Goal: Communication & Community: Participate in discussion

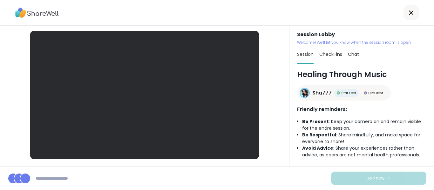
click at [237, 6] on div at bounding box center [217, 13] width 434 height 26
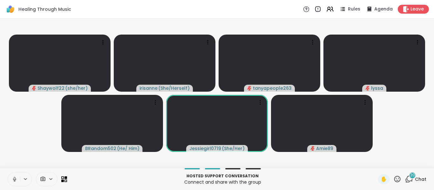
click at [10, 178] on button at bounding box center [14, 179] width 12 height 13
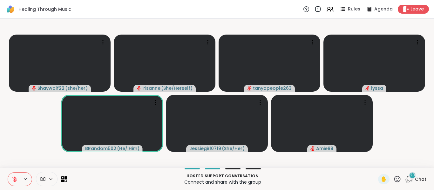
click at [410, 176] on span "20" at bounding box center [412, 175] width 5 height 5
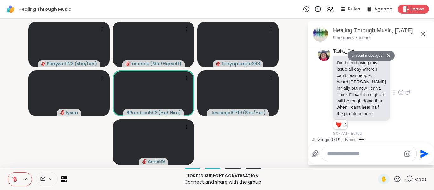
scroll to position [2134, 0]
click at [398, 89] on icon at bounding box center [401, 92] width 6 height 6
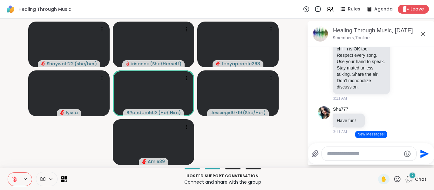
scroll to position [944, 0]
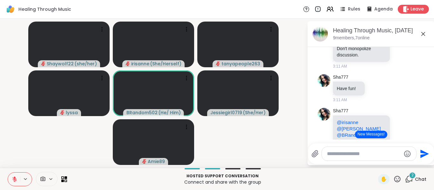
click at [400, 27] on icon at bounding box center [401, 26] width 2 height 1
click at [398, 27] on div at bounding box center [400, 25] width 5 height 3
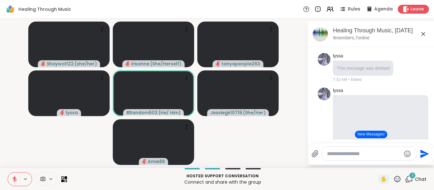
scroll to position [1115, 0]
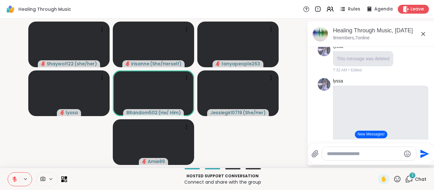
scroll to position [1082, 0]
click at [405, 8] on icon at bounding box center [408, 4] width 6 height 8
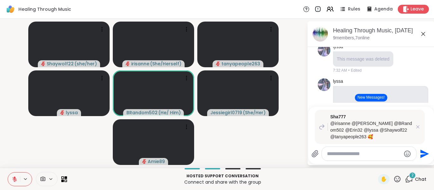
click at [358, 138] on p "@irisanne @dodi @BRandom502 @Erin32 @lyssa @Shaywolf22 @tanyapeople263 🥰" at bounding box center [371, 130] width 82 height 20
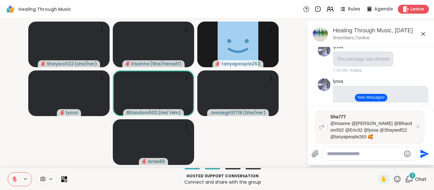
click at [353, 152] on textarea "Type your message" at bounding box center [364, 154] width 74 height 6
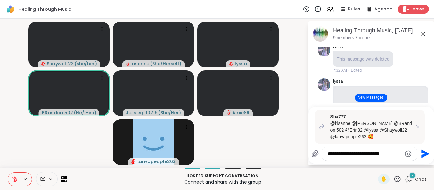
type textarea "**********"
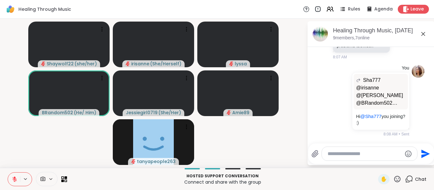
scroll to position [2431, 0]
click at [408, 183] on icon at bounding box center [409, 179] width 8 height 8
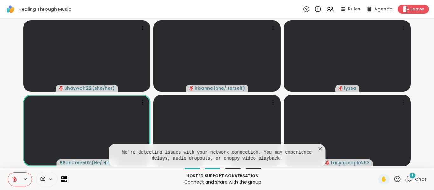
click at [322, 146] on icon at bounding box center [320, 149] width 6 height 6
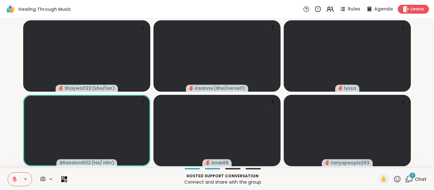
click at [409, 178] on div "1" at bounding box center [412, 175] width 7 height 7
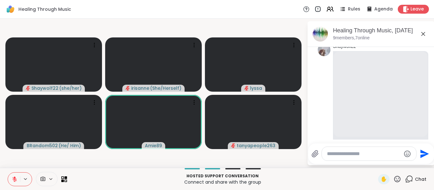
scroll to position [399, 0]
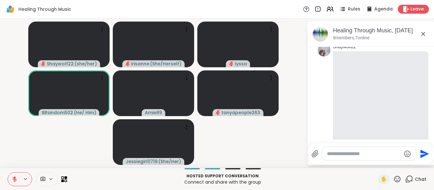
click at [29, 136] on video-player-container "Shaywolf22 ( she/her ) irisanne ( She/Herself ) lyssa BRandom502 ( He/ Him ) Am…" at bounding box center [153, 93] width 299 height 144
click at [17, 178] on icon at bounding box center [15, 180] width 6 height 6
click at [16, 184] on button at bounding box center [14, 179] width 12 height 13
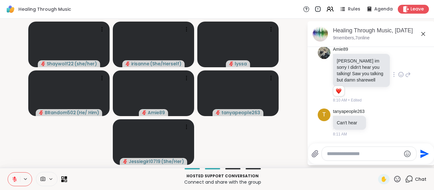
scroll to position [2563, 0]
click at [398, 78] on icon at bounding box center [401, 74] width 6 height 6
click at [370, 67] on div "Select Reaction: Joy" at bounding box center [373, 65] width 6 height 6
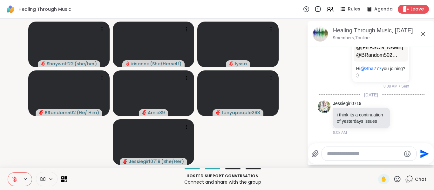
scroll to position [2366, 0]
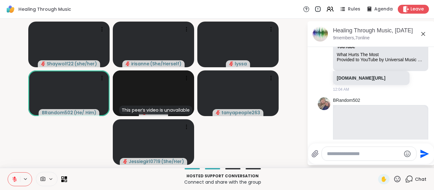
scroll to position [737, 0]
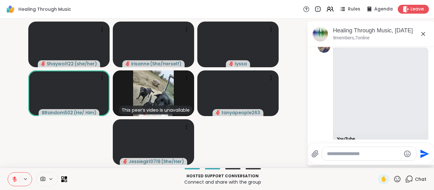
click at [391, 151] on textarea "Type your message" at bounding box center [364, 154] width 74 height 6
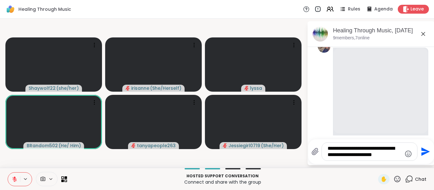
type textarea "**********"
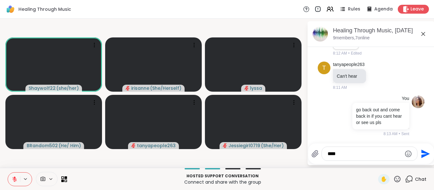
scroll to position [2642, 0]
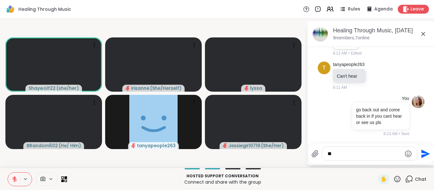
type textarea "*"
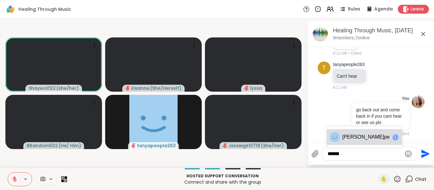
type textarea "**********"
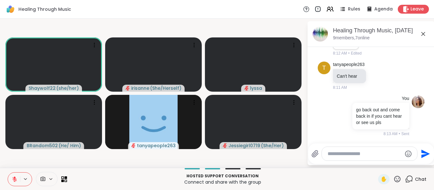
scroll to position [2676, 0]
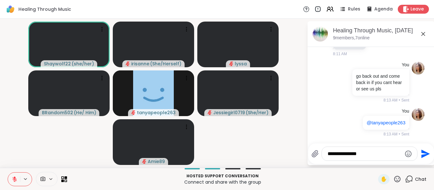
type textarea "**********"
type textarea "*"
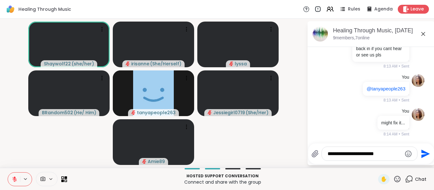
type textarea "**********"
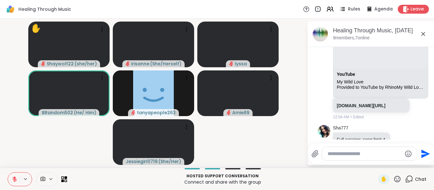
scroll to position [802, 0]
click at [16, 178] on icon at bounding box center [15, 180] width 6 height 6
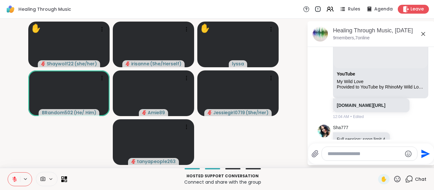
click at [16, 178] on icon at bounding box center [15, 180] width 6 height 6
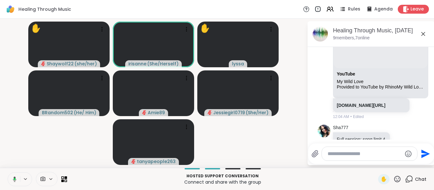
click at [16, 175] on button at bounding box center [13, 179] width 13 height 13
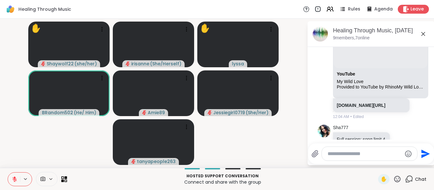
click at [16, 175] on button at bounding box center [14, 179] width 12 height 13
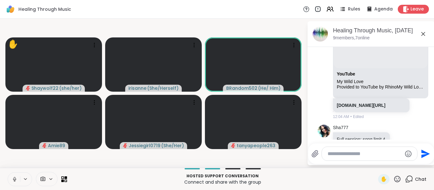
click at [16, 175] on button at bounding box center [14, 179] width 12 height 13
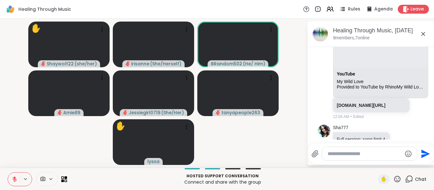
click at [16, 175] on button at bounding box center [14, 179] width 12 height 13
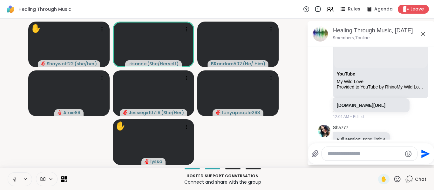
click at [16, 175] on button at bounding box center [14, 179] width 12 height 13
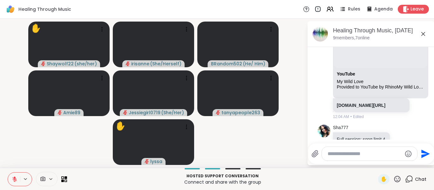
click at [16, 175] on button at bounding box center [14, 179] width 12 height 13
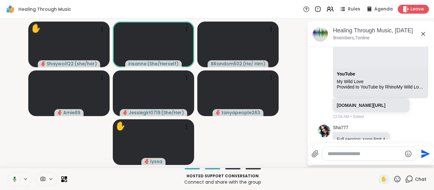
click at [16, 175] on button at bounding box center [13, 179] width 13 height 13
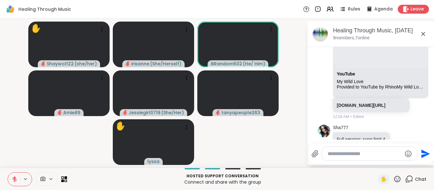
click at [16, 175] on button at bounding box center [14, 179] width 12 height 13
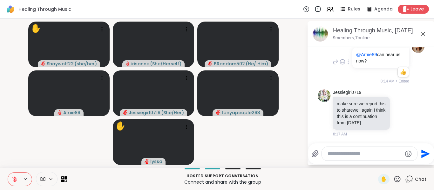
scroll to position [2818, 0]
click at [398, 110] on icon at bounding box center [401, 113] width 6 height 6
click at [384, 100] on div "Select Reaction: Thumbs up" at bounding box center [387, 103] width 6 height 6
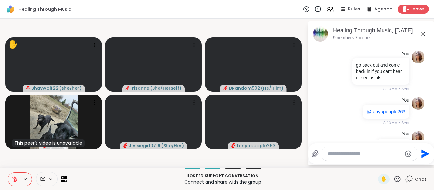
scroll to position [2827, 0]
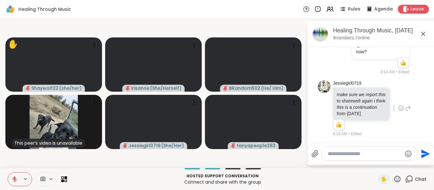
click at [367, 156] on textarea "Type your message" at bounding box center [364, 154] width 74 height 6
paste textarea "**********"
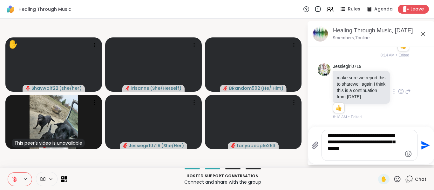
type textarea "**********"
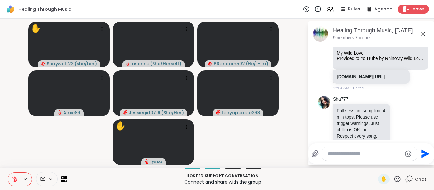
scroll to position [795, 0]
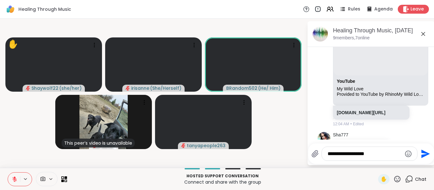
type textarea "**********"
click at [16, 178] on icon at bounding box center [15, 180] width 6 height 6
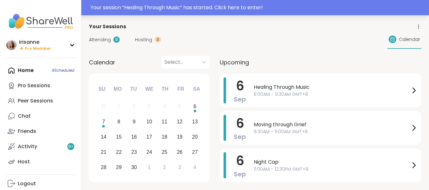
click at [208, 7] on div "Your session “ Healing Through Music ” has started. Click here to enter!" at bounding box center [258, 8] width 335 height 8
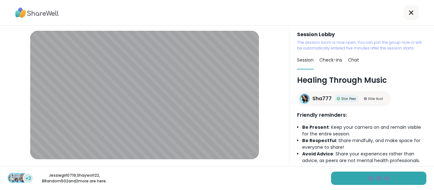
click at [352, 185] on div "+2 Jessiegirl0719 , Shaywolf22 , BRandom502 and 2 more are here." at bounding box center [217, 178] width 434 height 24
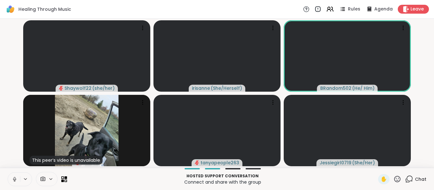
click at [13, 174] on button at bounding box center [14, 179] width 12 height 13
drag, startPoint x: 13, startPoint y: 174, endPoint x: 13, endPoint y: 178, distance: 4.1
click at [13, 178] on icon at bounding box center [15, 180] width 6 height 6
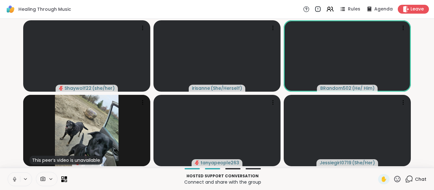
click at [13, 178] on icon at bounding box center [15, 180] width 6 height 6
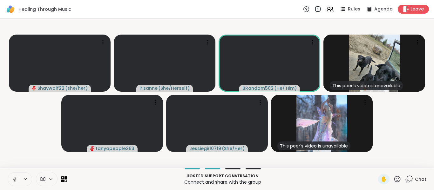
click at [12, 173] on button at bounding box center [14, 179] width 12 height 13
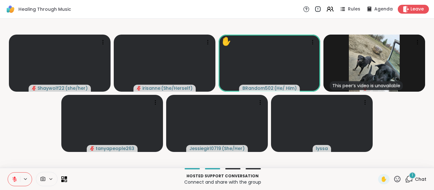
click at [409, 180] on div "1 Chat" at bounding box center [415, 179] width 21 height 10
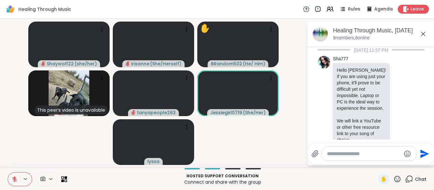
scroll to position [3045, 0]
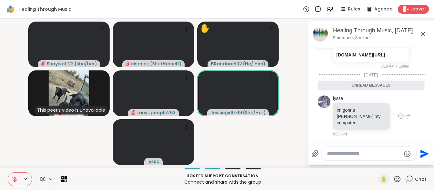
click at [398, 117] on icon at bounding box center [401, 116] width 6 height 6
click at [370, 109] on div "Select Reaction: Joy" at bounding box center [373, 106] width 6 height 6
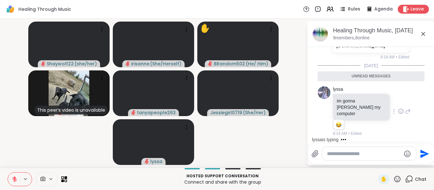
scroll to position [2947, 0]
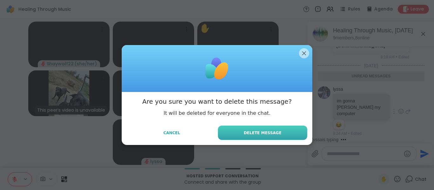
click at [283, 138] on button "Delete Message" at bounding box center [262, 133] width 89 height 14
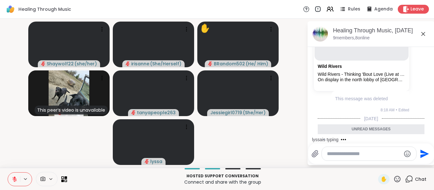
scroll to position [2864, 0]
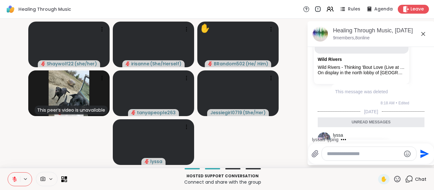
click at [405, 103] on div "You Wild Rivers Wild Rivers - Thinking 'Bout Love (Live at Roy Thomson Hall) On…" at bounding box center [371, 33] width 107 height 151
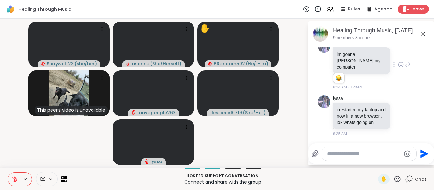
scroll to position [3061, 0]
click at [376, 151] on textarea "Type your message" at bounding box center [364, 154] width 74 height 6
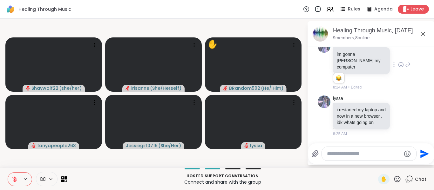
paste textarea "**********"
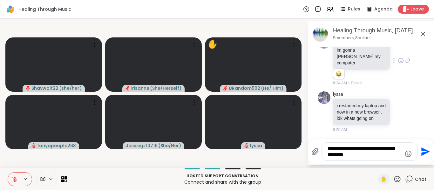
type textarea "**********"
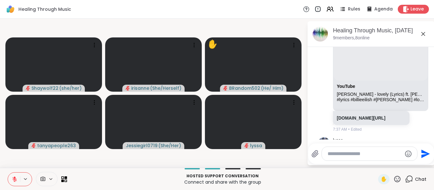
scroll to position [1174, 0]
click at [405, 180] on icon at bounding box center [409, 179] width 8 height 8
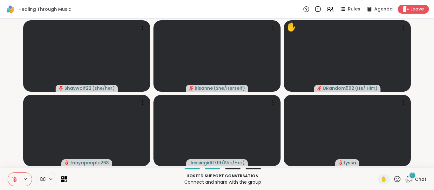
click at [405, 180] on icon at bounding box center [409, 179] width 8 height 8
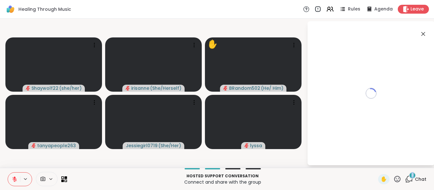
click at [405, 180] on icon at bounding box center [409, 179] width 8 height 8
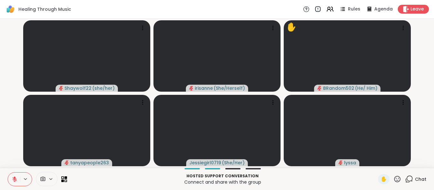
click at [407, 179] on icon at bounding box center [410, 179] width 6 height 6
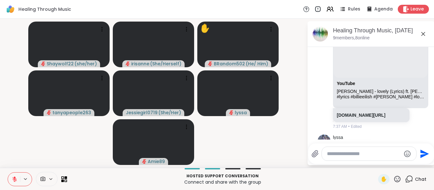
scroll to position [1171, 0]
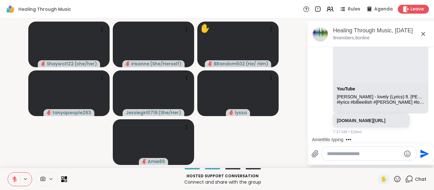
click at [288, 135] on video-player-container "Shaywolf22 ( she/her ) irisanne ( She/Herself ) ✋ BRandom502 ( He/ Him ) tanyap…" at bounding box center [153, 93] width 299 height 144
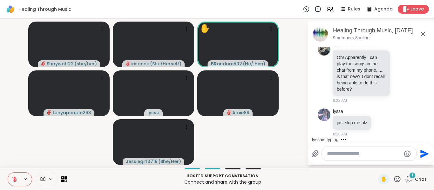
scroll to position [3433, 0]
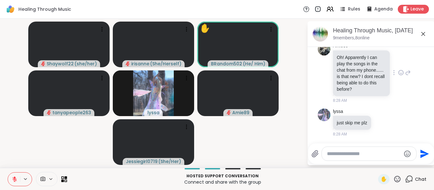
click at [391, 70] on div at bounding box center [401, 73] width 20 height 8
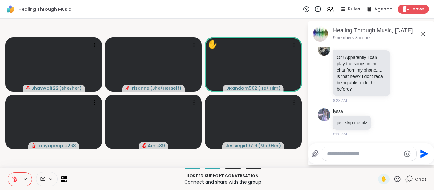
click at [15, 181] on icon at bounding box center [15, 180] width 6 height 6
click at [15, 181] on icon at bounding box center [14, 180] width 6 height 6
click at [390, 64] on div "Amie89 Oh! Apparently I can play the songs in the chat from my phone...... is t…" at bounding box center [372, 73] width 78 height 61
click at [398, 70] on icon at bounding box center [401, 73] width 6 height 6
click at [401, 74] on div "Amie89 Oh! Apparently I can play the songs in the chat from my phone...... is t…" at bounding box center [372, 73] width 78 height 61
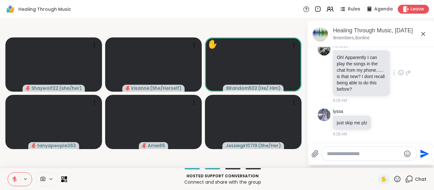
click at [405, 73] on icon at bounding box center [408, 73] width 6 height 8
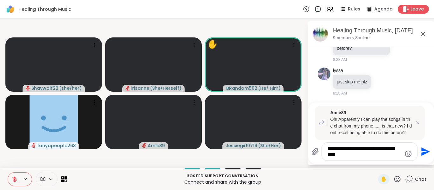
type textarea "**********"
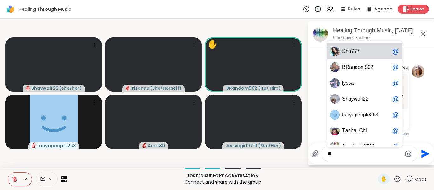
scroll to position [3516, 0]
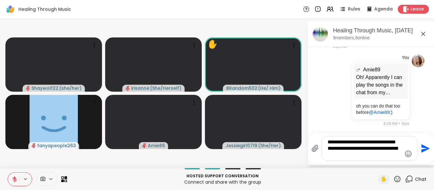
type textarea "**********"
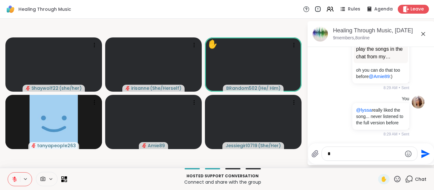
scroll to position [3569, 0]
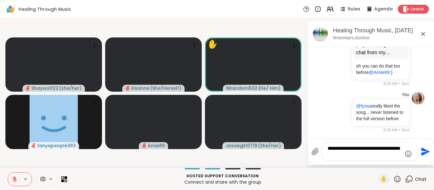
type textarea "**********"
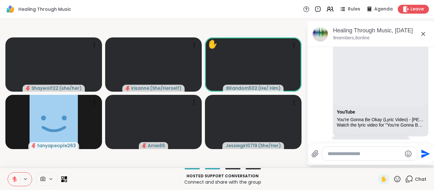
scroll to position [1306, 0]
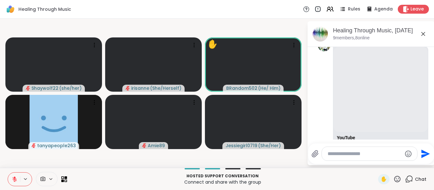
click at [15, 178] on icon at bounding box center [15, 178] width 2 height 3
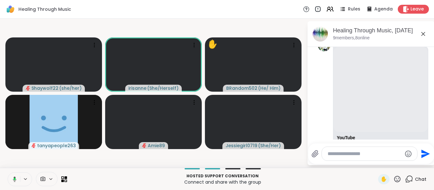
click at [15, 183] on button at bounding box center [13, 179] width 13 height 13
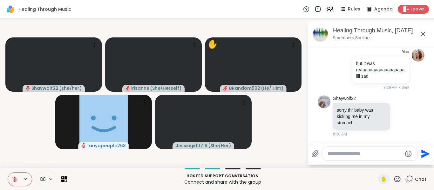
scroll to position [3662, 0]
click at [398, 120] on div at bounding box center [401, 116] width 6 height 8
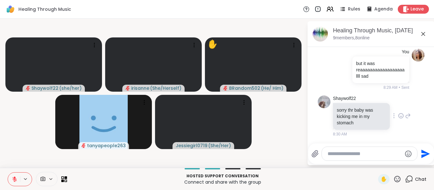
click at [398, 120] on div at bounding box center [401, 116] width 6 height 8
click at [394, 111] on button "Select Reaction: Heart" at bounding box center [400, 105] width 13 height 13
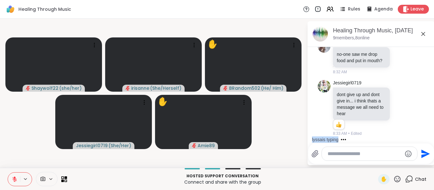
scroll to position [4115, 0]
click at [398, 110] on icon at bounding box center [401, 108] width 6 height 6
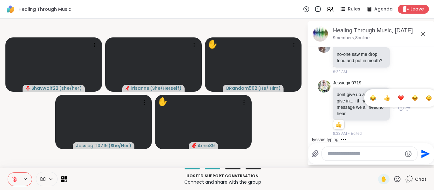
click at [384, 101] on span "Select Reaction: Thumbs up" at bounding box center [387, 98] width 6 height 6
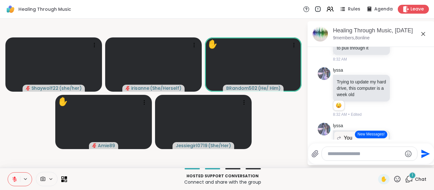
scroll to position [3791, 0]
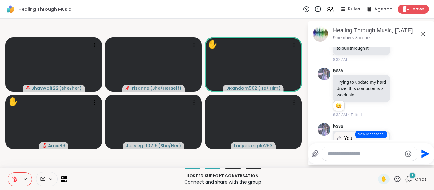
click at [345, 152] on textarea "Type your message" at bounding box center [364, 154] width 74 height 6
type textarea "*"
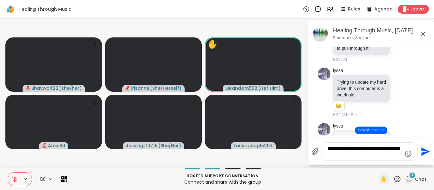
type textarea "**********"
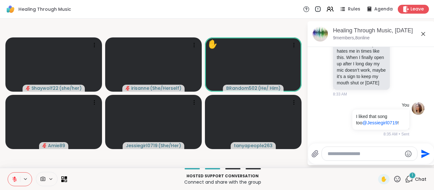
scroll to position [4233, 0]
type textarea "*"
type textarea "**********"
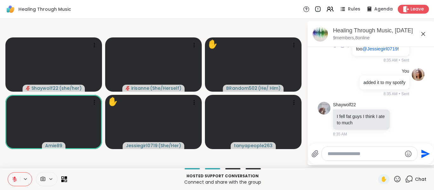
scroll to position [4313, 0]
click at [398, 121] on icon at bounding box center [401, 119] width 6 height 6
click at [400, 119] on div at bounding box center [401, 109] width 76 height 20
click at [405, 123] on icon at bounding box center [408, 120] width 6 height 8
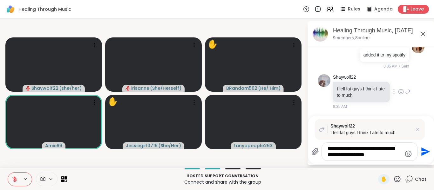
type textarea "**********"
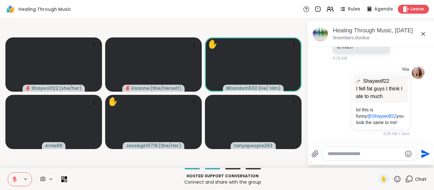
scroll to position [4390, 0]
click at [15, 178] on icon at bounding box center [15, 178] width 2 height 3
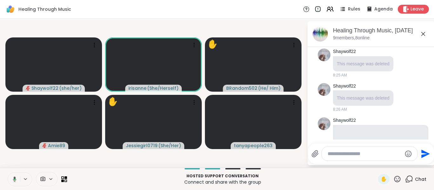
scroll to position [3070, 0]
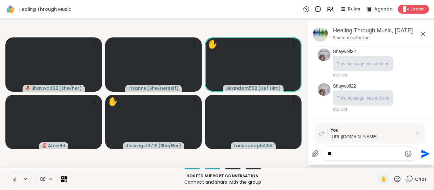
type textarea "*"
type textarea "********"
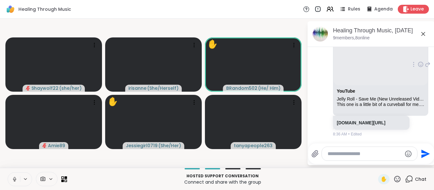
scroll to position [4479, 0]
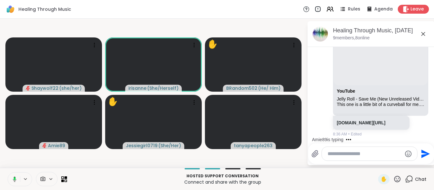
click at [7, 176] on button at bounding box center [13, 179] width 13 height 13
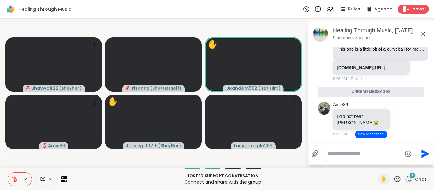
click at [12, 175] on button at bounding box center [14, 179] width 12 height 13
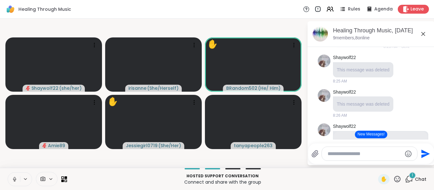
click at [10, 182] on button at bounding box center [14, 179] width 12 height 13
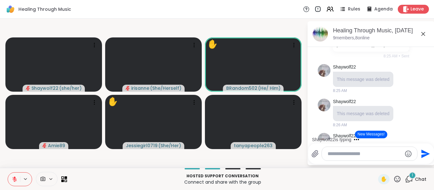
scroll to position [3054, 0]
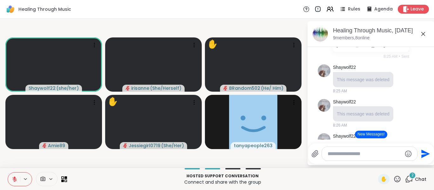
click at [160, 170] on div "Hosted support conversation Connect and share with the group ✋ 2 Chat" at bounding box center [217, 179] width 434 height 22
click at [18, 181] on button at bounding box center [14, 179] width 12 height 13
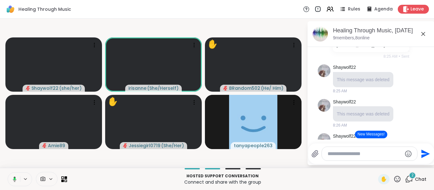
click at [18, 181] on button at bounding box center [13, 179] width 13 height 13
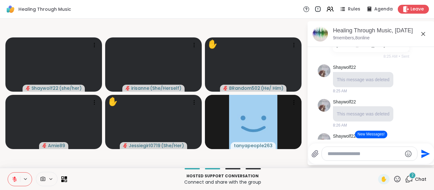
click at [77, 155] on video-player-container "Shaywolf22 ( she/her ) irisanne ( She/Herself ) ✋ BRandom502 ( He/ Him ) Amie89…" at bounding box center [153, 93] width 299 height 144
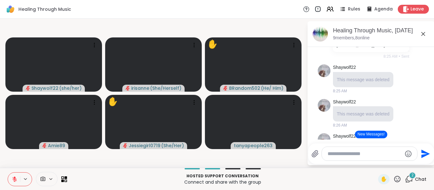
scroll to position [3040, 0]
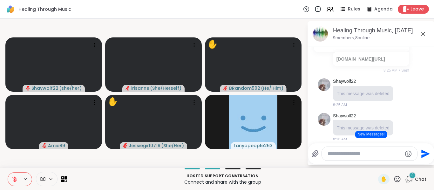
click at [373, 152] on textarea "Type your message" at bounding box center [364, 154] width 74 height 6
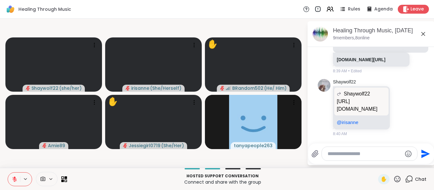
scroll to position [4985, 0]
click at [350, 154] on textarea "Type your message" at bounding box center [364, 154] width 74 height 6
click at [361, 106] on p "https://m.youtube.com/watch?v=ICI3eKRzr6M&pp=ygUbdGhpcmQga2FtaWthemUgbG92ZSB3YX…" at bounding box center [361, 105] width 49 height 15
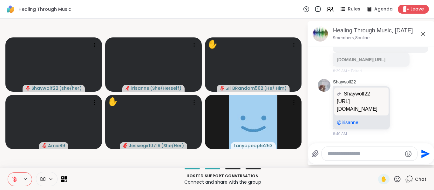
click at [352, 151] on textarea "Type your message" at bounding box center [364, 154] width 74 height 6
type textarea "*"
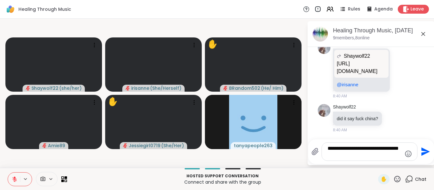
type textarea "**********"
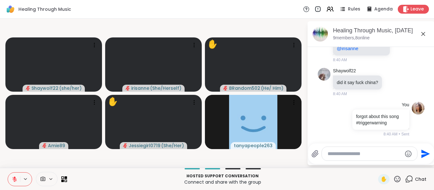
scroll to position [5060, 0]
type textarea "*"
type textarea "**********"
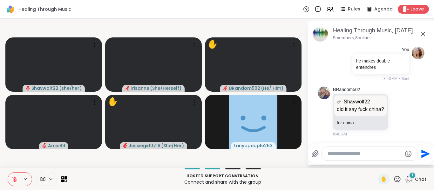
scroll to position [5163, 0]
drag, startPoint x: 7, startPoint y: 182, endPoint x: 12, endPoint y: 182, distance: 5.1
click at [12, 182] on div "Hosted support conversation Connect and share with the group ✋ Chat" at bounding box center [217, 179] width 434 height 22
click at [12, 182] on icon at bounding box center [15, 180] width 6 height 6
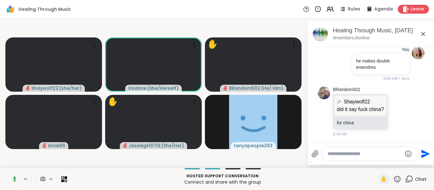
click at [12, 182] on icon at bounding box center [14, 180] width 6 height 6
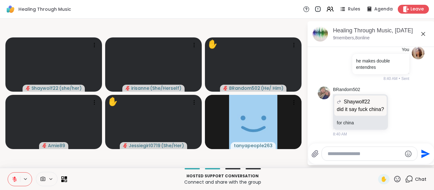
click at [12, 182] on icon at bounding box center [15, 180] width 6 height 6
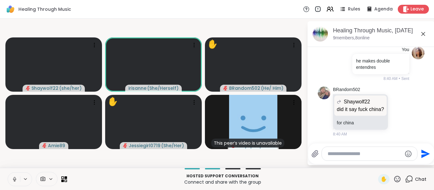
click at [12, 182] on icon at bounding box center [15, 180] width 6 height 6
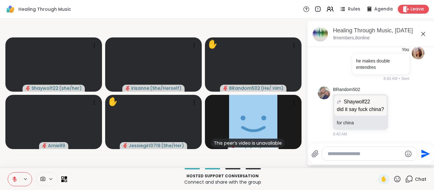
click at [12, 182] on icon at bounding box center [15, 180] width 6 height 6
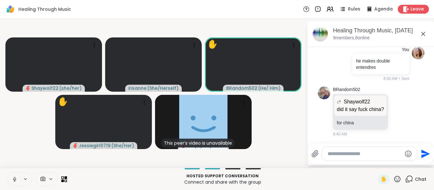
click at [12, 182] on icon at bounding box center [15, 180] width 6 height 6
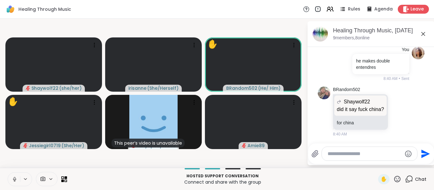
click at [12, 182] on icon at bounding box center [15, 180] width 6 height 6
click at [394, 182] on icon at bounding box center [397, 179] width 8 height 8
click at [381, 179] on span "✋" at bounding box center [384, 180] width 6 height 8
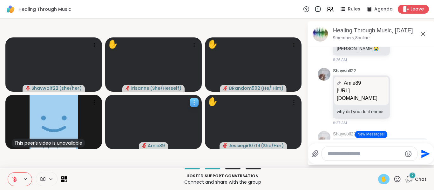
scroll to position [4571, 0]
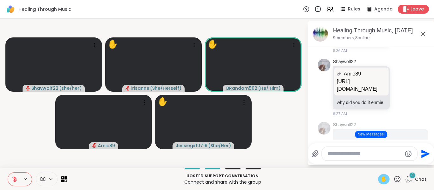
drag, startPoint x: 361, startPoint y: 160, endPoint x: 366, endPoint y: 155, distance: 6.3
click at [366, 155] on div at bounding box center [369, 154] width 95 height 14
click at [366, 155] on textarea "Type your message" at bounding box center [364, 154] width 74 height 6
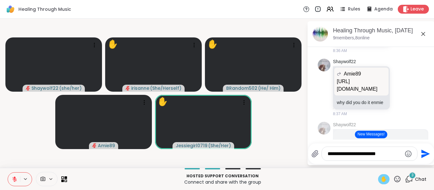
type textarea "**********"
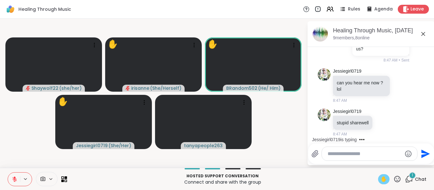
scroll to position [5639, 0]
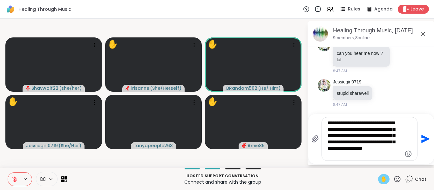
click at [387, 144] on textarea "**********" at bounding box center [364, 139] width 74 height 38
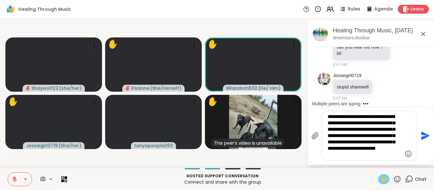
type textarea "**********"
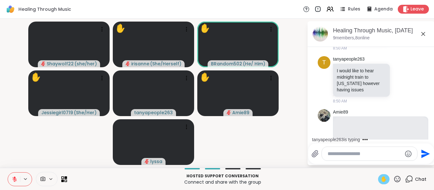
scroll to position [5613, 0]
paste textarea "**********"
type textarea "**********"
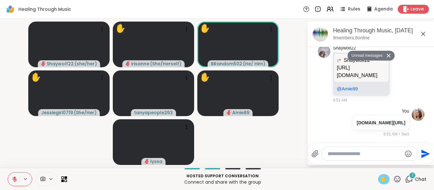
scroll to position [6325, 0]
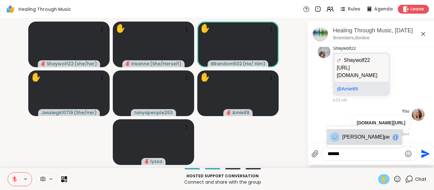
type textarea "*******"
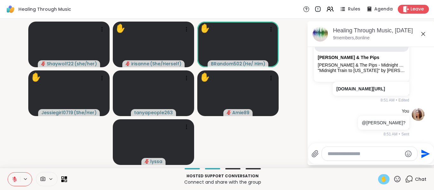
scroll to position [6475, 0]
click at [16, 174] on button at bounding box center [14, 179] width 12 height 13
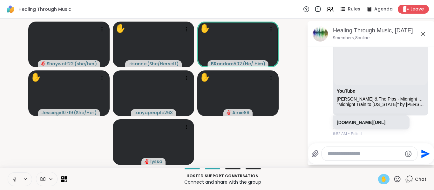
click at [16, 174] on button at bounding box center [14, 179] width 12 height 13
click at [37, 150] on video-player-container "Shaywolf22 ( she/her ) ✋ irisanne ( She/Herself ) ✋ BRandom502 ( He/ Him ) ✋ Je…" at bounding box center [153, 93] width 299 height 144
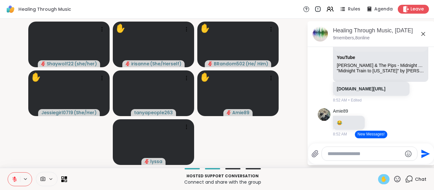
scroll to position [6382, 0]
click at [369, 154] on textarea "Type your message" at bounding box center [364, 154] width 74 height 6
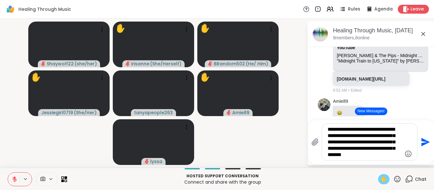
type textarea "**********"
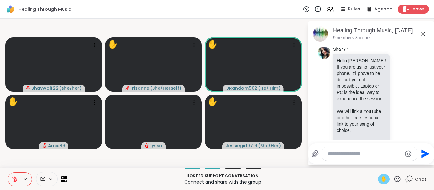
scroll to position [0, 0]
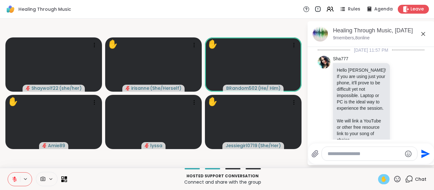
click at [15, 184] on button at bounding box center [14, 179] width 12 height 13
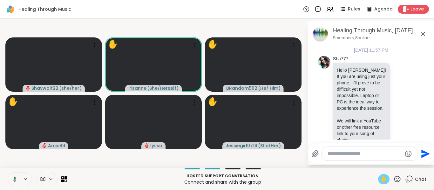
click at [15, 184] on button at bounding box center [13, 179] width 13 height 13
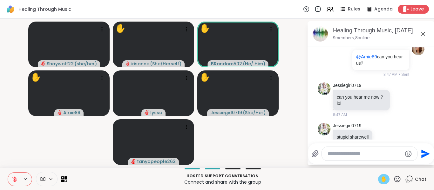
scroll to position [5355, 0]
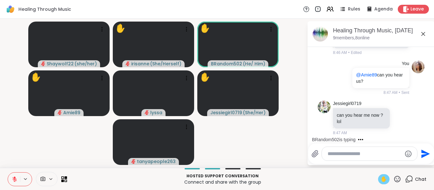
click at [6, 178] on div "Hosted support conversation Connect and share with the group ✋ Chat" at bounding box center [217, 179] width 434 height 22
click at [17, 178] on button at bounding box center [14, 179] width 12 height 13
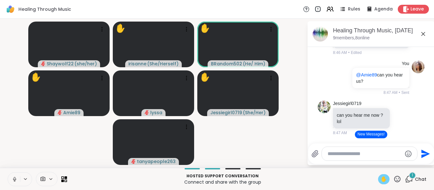
click at [16, 179] on icon at bounding box center [15, 180] width 6 height 6
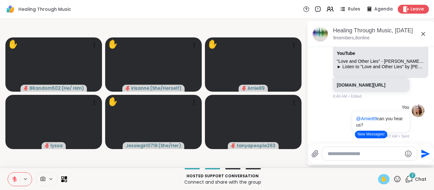
scroll to position [5310, 0]
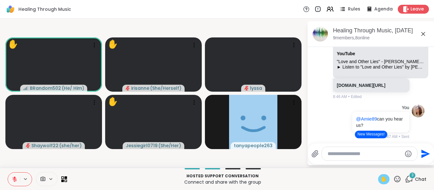
click at [393, 179] on icon at bounding box center [397, 179] width 8 height 8
click at [375, 163] on span "❤️" at bounding box center [378, 163] width 6 height 8
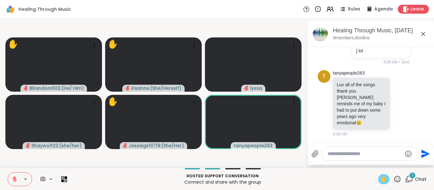
scroll to position [7391, 0]
click at [364, 158] on div at bounding box center [369, 154] width 95 height 14
click at [364, 157] on textarea "Type your message" at bounding box center [364, 154] width 74 height 6
paste textarea "**********"
type textarea "**********"
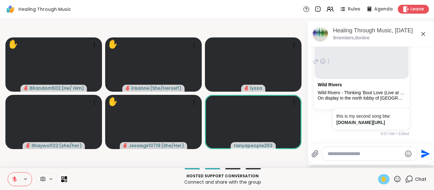
scroll to position [7416, 0]
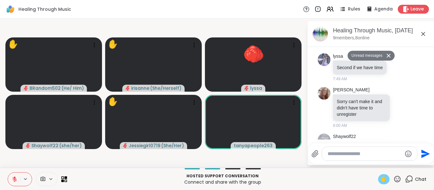
scroll to position [8087, 0]
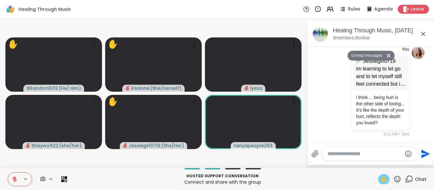
click at [393, 177] on icon at bounding box center [397, 179] width 8 height 8
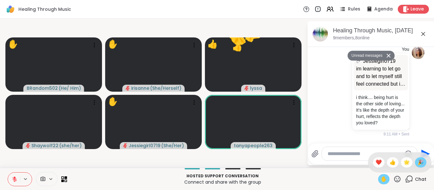
click at [417, 165] on span "🎉" at bounding box center [420, 163] width 6 height 8
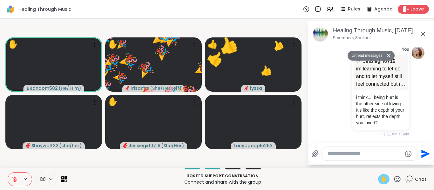
click at [393, 180] on icon at bounding box center [397, 179] width 8 height 8
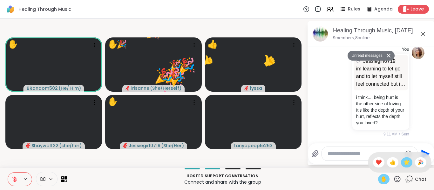
click at [403, 159] on span "🌟" at bounding box center [406, 163] width 6 height 8
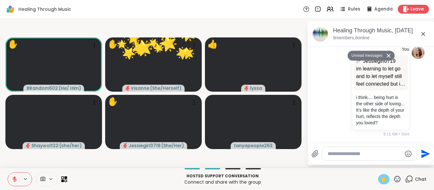
click at [395, 180] on icon at bounding box center [397, 179] width 8 height 8
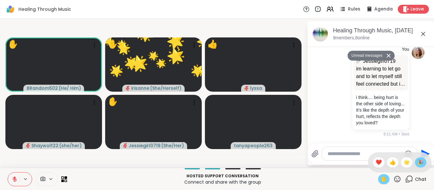
click at [417, 165] on span "🎉" at bounding box center [420, 163] width 6 height 8
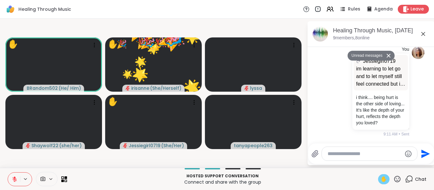
click at [394, 180] on icon at bounding box center [397, 179] width 8 height 8
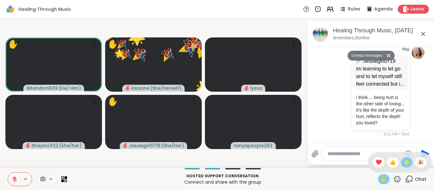
click at [403, 159] on span "🌟" at bounding box center [406, 163] width 6 height 8
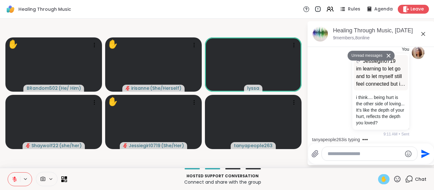
click at [421, 33] on icon at bounding box center [423, 34] width 8 height 8
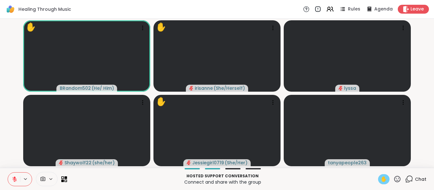
click at [405, 181] on icon at bounding box center [409, 179] width 8 height 8
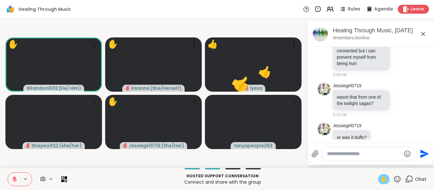
scroll to position [7489, 0]
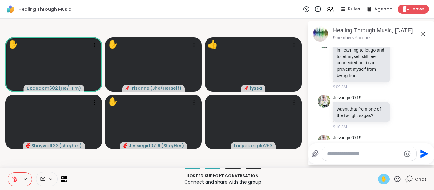
click at [395, 178] on icon at bounding box center [397, 179] width 6 height 6
click at [389, 164] on span "👍" at bounding box center [392, 163] width 6 height 8
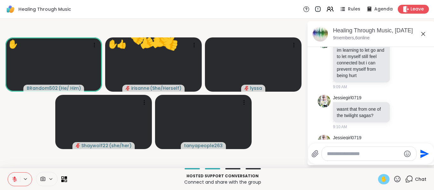
click at [382, 180] on span "✋" at bounding box center [384, 180] width 6 height 8
click at [12, 181] on icon at bounding box center [15, 180] width 6 height 6
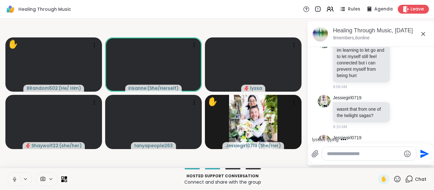
click at [12, 181] on icon at bounding box center [15, 180] width 6 height 6
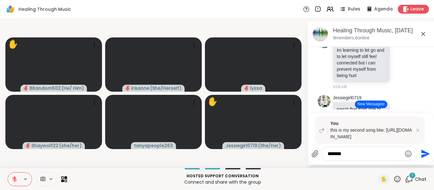
type textarea "********"
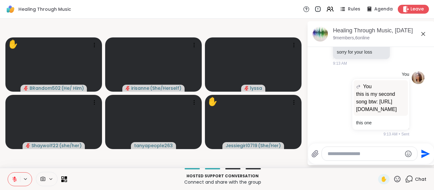
scroll to position [8409, 0]
click at [365, 104] on p "this is my second song btw: https://www.youtube.com/watch?v=3wBk3DU4esY&list=RD…" at bounding box center [380, 102] width 49 height 23
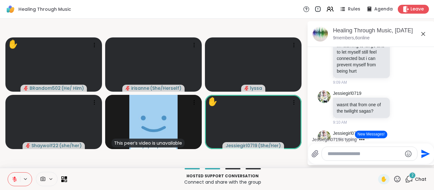
scroll to position [7493, 0]
click at [409, 179] on div "2 Chat" at bounding box center [415, 179] width 21 height 10
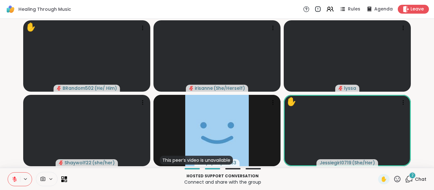
click at [405, 183] on icon at bounding box center [409, 179] width 8 height 8
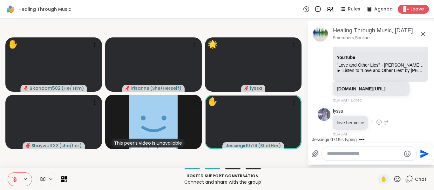
scroll to position [8614, 0]
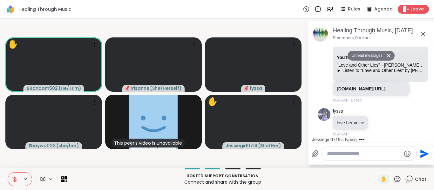
click at [17, 181] on icon at bounding box center [15, 180] width 6 height 6
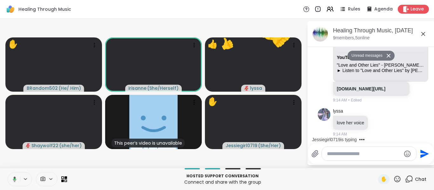
click at [17, 181] on button at bounding box center [13, 179] width 13 height 13
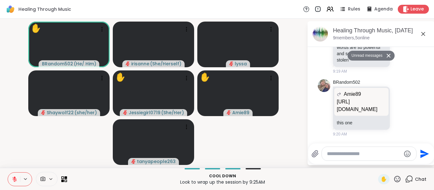
scroll to position [9576, 0]
click at [362, 102] on p "https://youtu.be/4B6E0mijV5A?si=YcG8KxDYvakElHX8" at bounding box center [361, 105] width 49 height 15
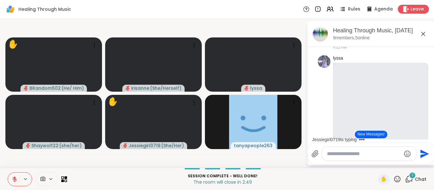
scroll to position [9462, 0]
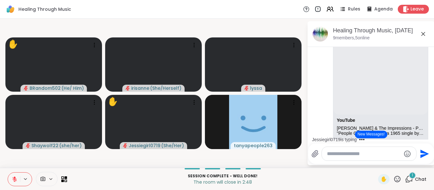
click at [434, 112] on html "Healing Through Music Rules Agenda Leave ✋ BRandom502 ( He/ Him ) irisanne ( Sh…" at bounding box center [217, 95] width 434 height 190
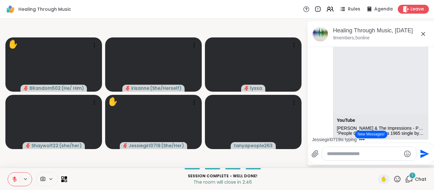
scroll to position [9575, 0]
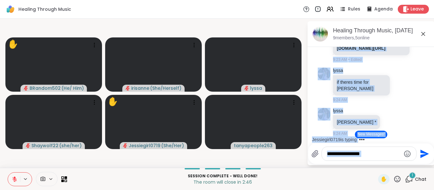
drag, startPoint x: 425, startPoint y: 123, endPoint x: 426, endPoint y: 144, distance: 21.3
click at [426, 144] on div "Healing Through Music, Sep 05 9 members, 5 online 9/5/2025, 11:57 PM Sha777 Hel…" at bounding box center [370, 93] width 127 height 144
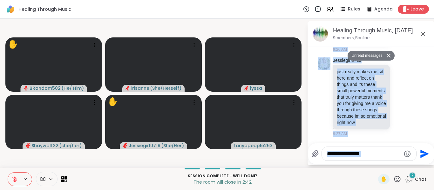
scroll to position [10333, 0]
click at [419, 119] on li "Jessiegirl0719 just really makes me sit here and reflect on things and its thes…" at bounding box center [370, 97] width 115 height 85
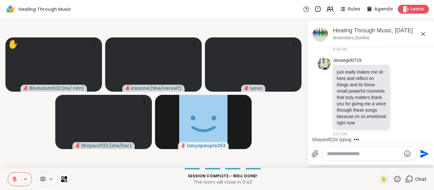
click at [355, 156] on textarea "Type your message" at bounding box center [364, 154] width 74 height 6
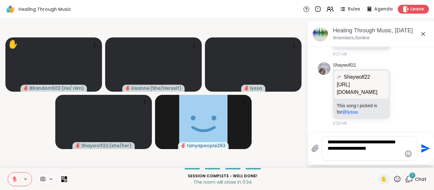
scroll to position [10421, 0]
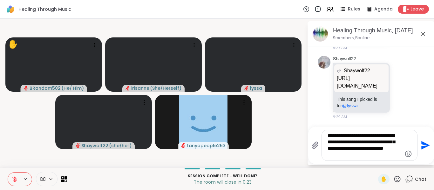
type textarea "**********"
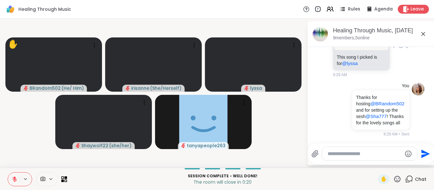
click at [360, 48] on p "https://www.youtube.com/watch?v=4dWgabN2l24" at bounding box center [361, 39] width 49 height 15
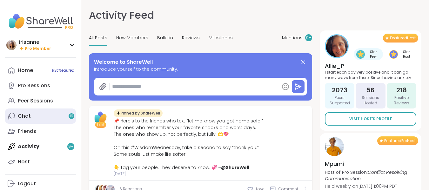
type textarea "*"
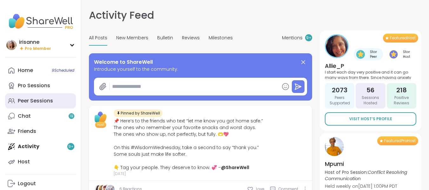
click at [44, 105] on link "Peer Sessions" at bounding box center [40, 100] width 71 height 15
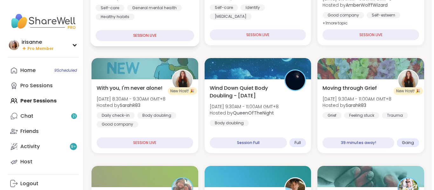
scroll to position [248, 0]
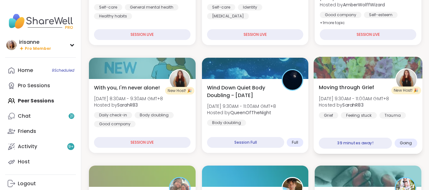
click at [353, 129] on div "Moving through Grief Sat, Sep 06 | 9:30AM - 11:00AM GMT+8 Hosted by SarahR83 Gr…" at bounding box center [368, 116] width 109 height 76
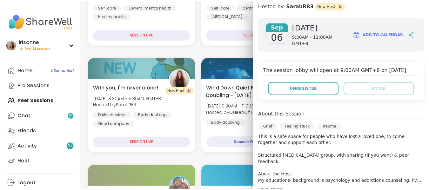
scroll to position [207, 0]
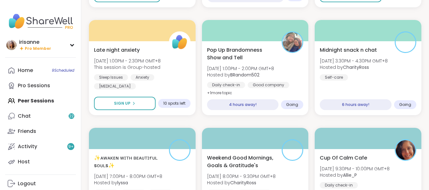
scroll to position [753, 0]
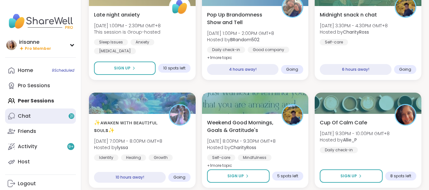
click at [42, 116] on link "Chat 21" at bounding box center [40, 116] width 71 height 15
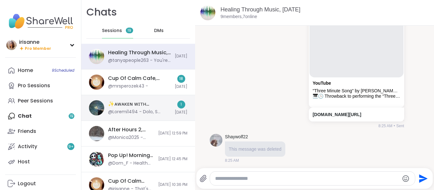
scroll to position [5687, 0]
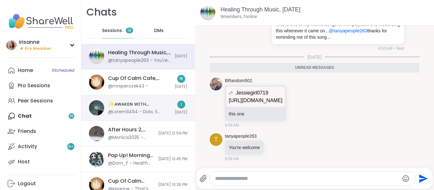
click at [130, 102] on div "✨ᴀᴡᴀᴋᴇɴ ᴡɪᴛʜ ʙᴇᴀᴜᴛɪғᴜʟ sᴏᴜʟs✨, Sep 05" at bounding box center [139, 104] width 63 height 7
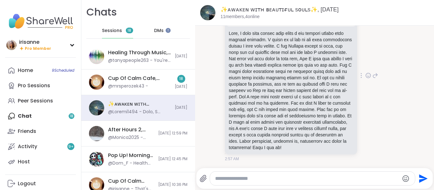
scroll to position [2615, 0]
click at [366, 78] on icon at bounding box center [368, 75] width 5 height 5
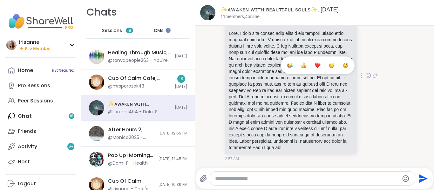
click at [311, 71] on button "Select Reaction: Heart" at bounding box center [317, 65] width 13 height 13
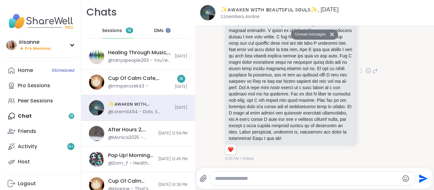
scroll to position [2632, 0]
click at [372, 71] on icon at bounding box center [375, 71] width 6 height 8
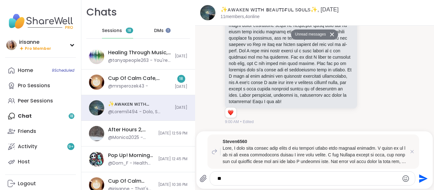
type textarea "*"
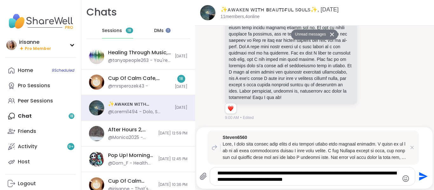
type textarea "**********"
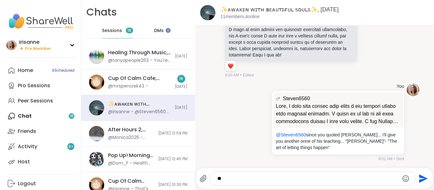
scroll to position [2700, 0]
type textarea "*"
type textarea "**********"
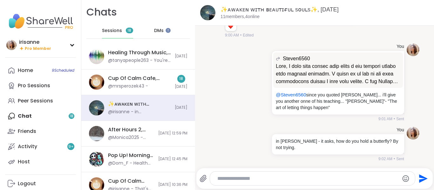
scroll to position [2741, 0]
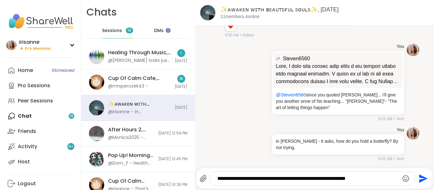
type textarea "**********"
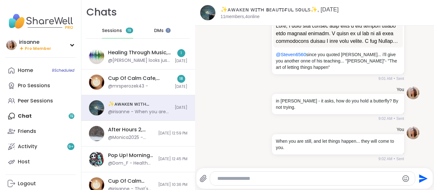
scroll to position [2781, 0]
type textarea "*"
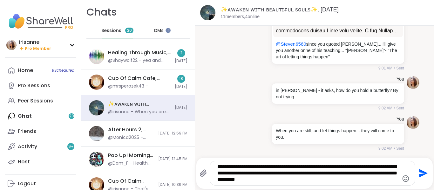
type textarea "**********"
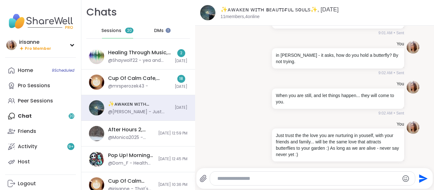
scroll to position [2834, 0]
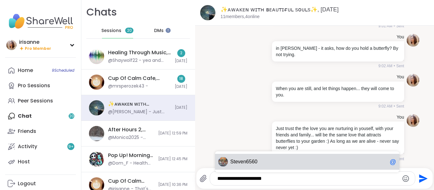
type textarea "**********"
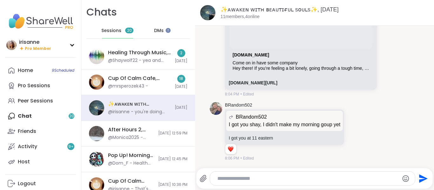
scroll to position [2103, 0]
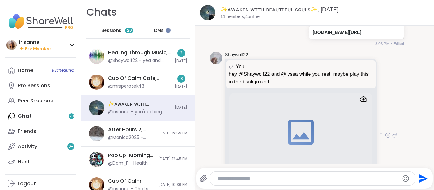
click at [392, 139] on icon at bounding box center [395, 135] width 6 height 8
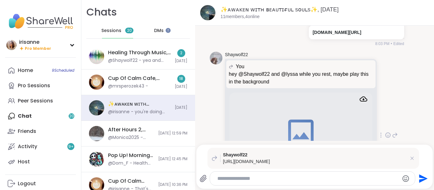
click at [387, 162] on p "https://sharewellnow.com/session/9509a8e7-ae6f-4906-ad54-91f1df342908" at bounding box center [315, 161] width 184 height 7
click at [306, 180] on textarea "Type your message" at bounding box center [306, 179] width 179 height 6
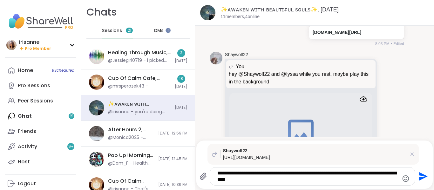
type textarea "**********"
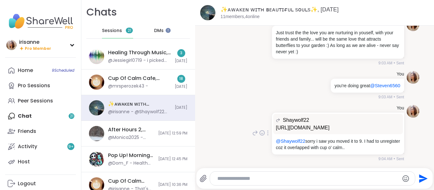
scroll to position [2937, 0]
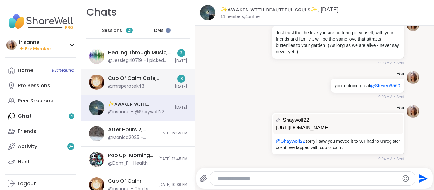
click at [131, 80] on div "Cup Of Calm Cafe, Sep 05" at bounding box center [139, 78] width 63 height 7
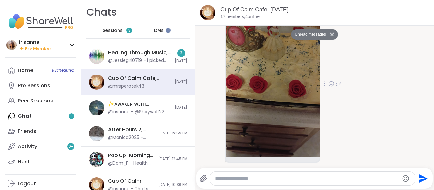
scroll to position [3297, 0]
click at [330, 87] on icon at bounding box center [331, 83] width 6 height 6
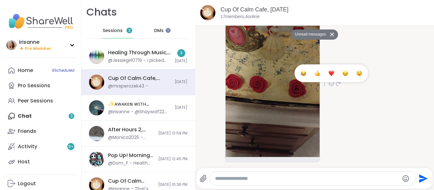
click at [357, 76] on div "Select Reaction: Astonished" at bounding box center [359, 74] width 6 height 6
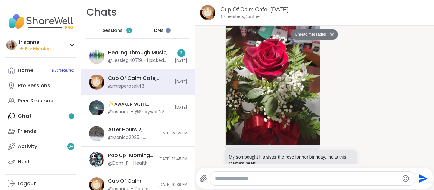
scroll to position [3034, 0]
click at [365, 90] on icon at bounding box center [368, 86] width 6 height 6
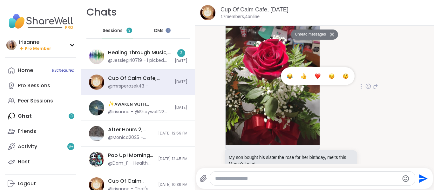
click at [311, 83] on button "Select Reaction: Heart" at bounding box center [317, 76] width 13 height 13
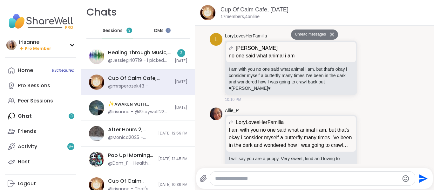
scroll to position [2765, 0]
click at [366, 70] on icon at bounding box center [368, 67] width 5 height 5
click at [311, 64] on button "Select Reaction: Heart" at bounding box center [317, 57] width 13 height 13
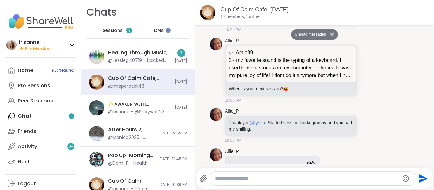
scroll to position [2505, 0]
click at [365, 129] on icon at bounding box center [368, 126] width 6 height 6
click at [315, 118] on div "Select Reaction: Heart" at bounding box center [318, 116] width 6 height 6
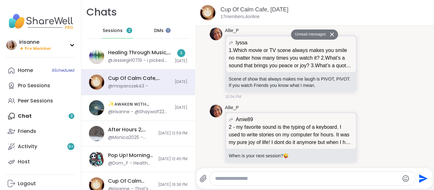
scroll to position [2438, 0]
click at [366, 66] on icon at bounding box center [368, 63] width 5 height 5
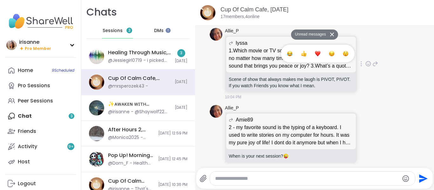
click at [285, 59] on button "Select Reaction: Joy" at bounding box center [289, 53] width 13 height 13
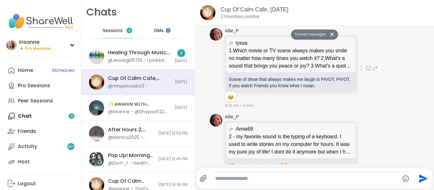
click at [372, 72] on icon at bounding box center [375, 68] width 6 height 8
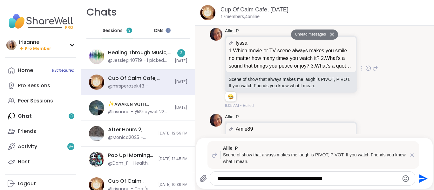
type textarea "**********"
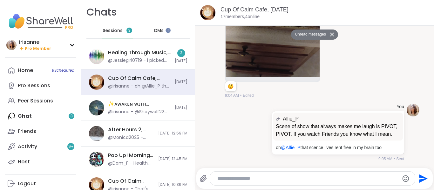
scroll to position [3416, 0]
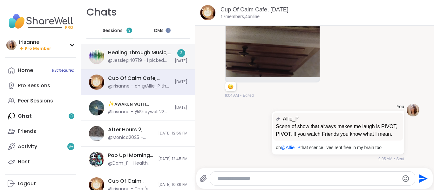
click at [128, 56] on div "Healing Through Music, Sep 05" at bounding box center [139, 52] width 63 height 7
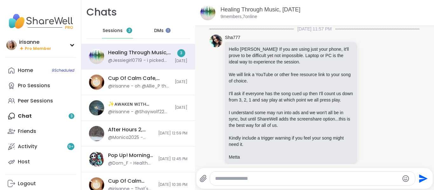
scroll to position [5855, 0]
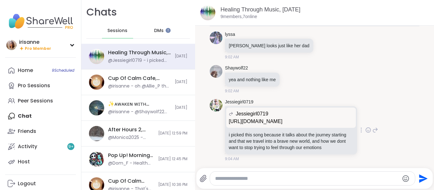
click at [366, 128] on icon at bounding box center [368, 130] width 5 height 5
click at [311, 114] on button "Select Reaction: Heart" at bounding box center [317, 120] width 13 height 13
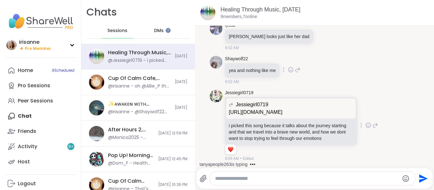
scroll to position [5821, 0]
click at [299, 74] on icon at bounding box center [298, 70] width 6 height 8
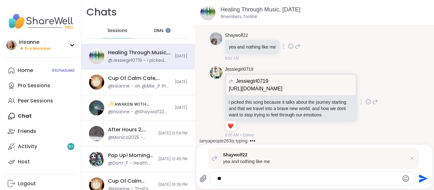
type textarea "*"
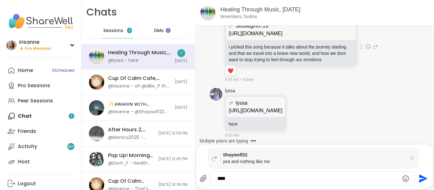
scroll to position [5928, 0]
type textarea "*"
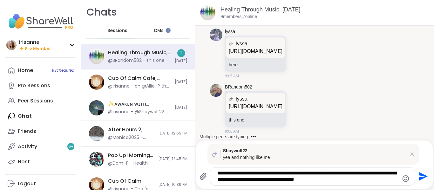
scroll to position [5987, 0]
type textarea "**********"
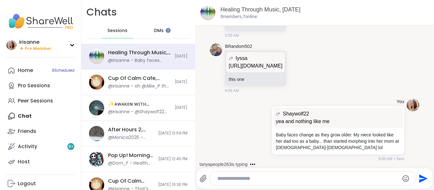
scroll to position [6028, 0]
click at [282, 59] on div "lyssa" at bounding box center [256, 59] width 54 height 8
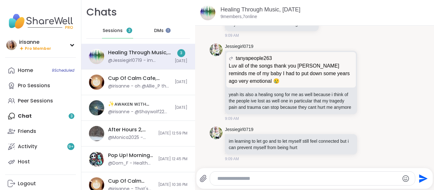
scroll to position [6397, 0]
click at [277, 174] on div at bounding box center [312, 179] width 205 height 14
click at [266, 179] on textarea "Type your message" at bounding box center [306, 179] width 179 height 6
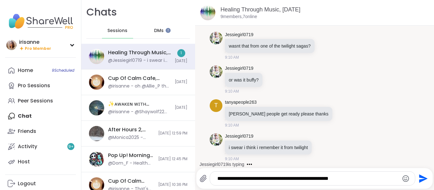
scroll to position [6532, 0]
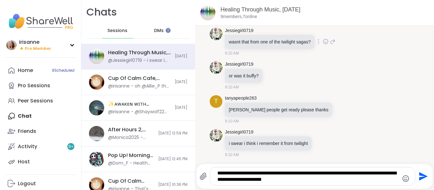
type textarea "**********"
click at [332, 44] on icon at bounding box center [333, 42] width 6 height 8
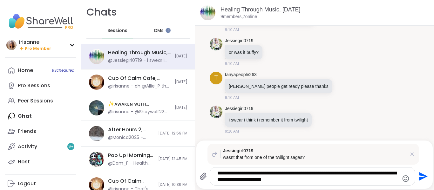
scroll to position [6497, 0]
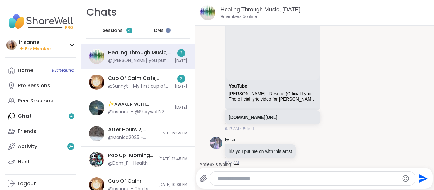
scroll to position [7227, 0]
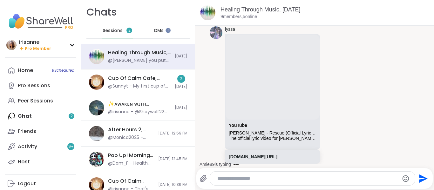
click at [303, 10] on icon at bounding box center [301, 6] width 6 height 6
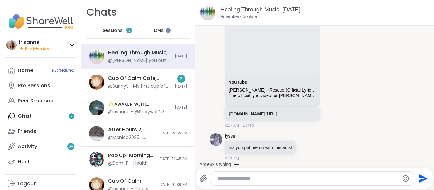
scroll to position [7406, 0]
click at [309, 148] on icon at bounding box center [307, 147] width 6 height 6
click at [259, 134] on div "Select Reaction: Heart" at bounding box center [256, 137] width 6 height 6
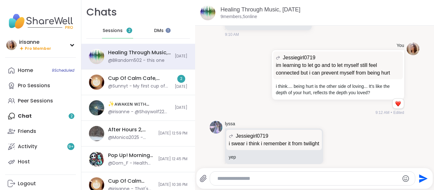
scroll to position [6523, 0]
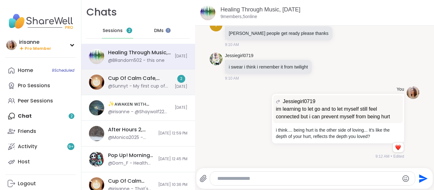
click at [109, 90] on div "Cup Of Calm Cafe, Sep 05 @Sunnyt - My first cup of calm and I slept through it …" at bounding box center [138, 83] width 114 height 26
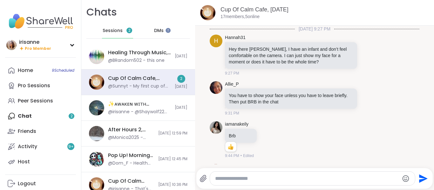
scroll to position [3496, 0]
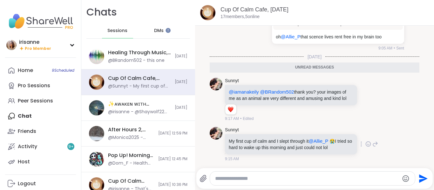
click at [365, 141] on icon at bounding box center [368, 144] width 6 height 6
click at [284, 134] on button "Select Reaction: Joy" at bounding box center [289, 134] width 13 height 13
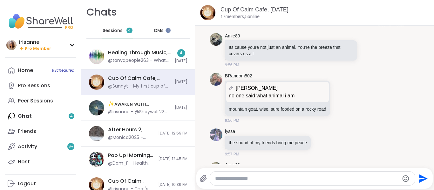
scroll to position [1781, 0]
click at [338, 101] on icon at bounding box center [341, 98] width 6 height 6
click at [276, 94] on button "Select Reaction: Thumbs up" at bounding box center [276, 88] width 13 height 13
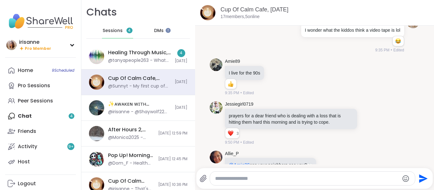
scroll to position [628, 0]
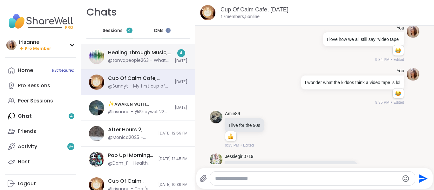
click at [134, 53] on div "Healing Through Music, Sep 05" at bounding box center [139, 52] width 63 height 7
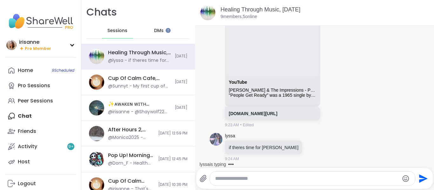
scroll to position [8230, 0]
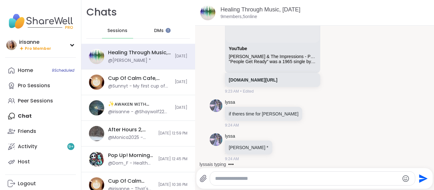
click at [282, 178] on textarea "Type your message" at bounding box center [307, 179] width 184 height 6
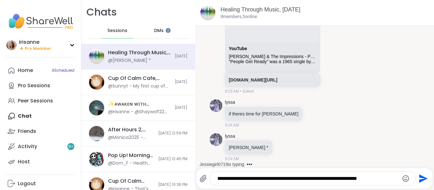
type textarea "**********"
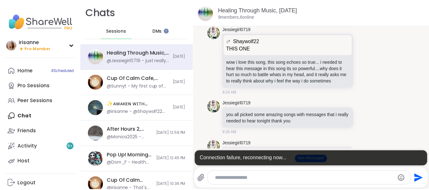
scroll to position [8345, 0]
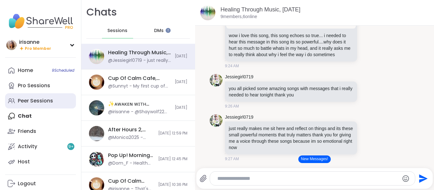
click at [16, 98] on link "Peer Sessions" at bounding box center [40, 100] width 71 height 15
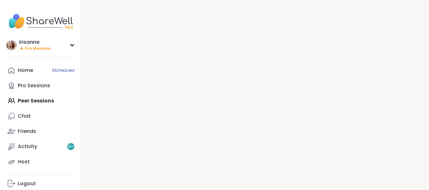
click at [16, 98] on div "Home 9 Scheduled Pro Sessions Peer Sessions Chat Friends Activity 9 + Host" at bounding box center [40, 116] width 71 height 107
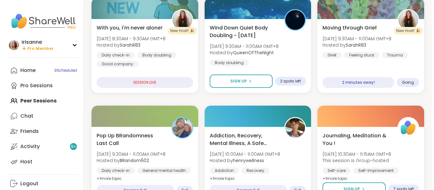
scroll to position [200, 0]
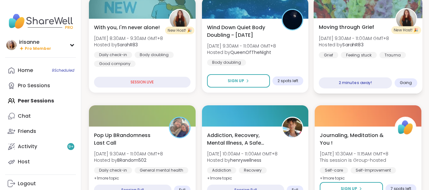
click at [342, 63] on div "Moving through Grief Sat, Sep 06 | 9:30AM - 11:00AM GMT+8 Hosted by SarahR83 Gr…" at bounding box center [368, 56] width 109 height 76
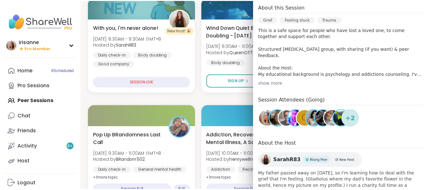
scroll to position [183, 0]
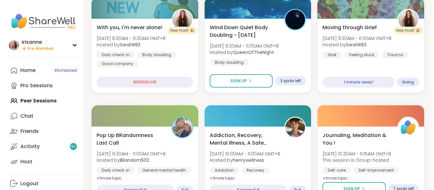
scroll to position [240, 0]
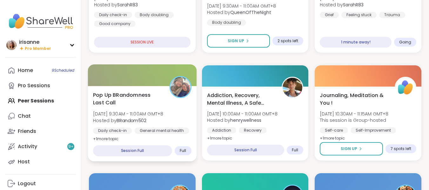
click at [144, 110] on div "Pop Up BRandomness Last Call Sat, Sep 06 | 9:30AM - 11:00AM GMT+8 Hosted by BRa…" at bounding box center [142, 117] width 98 height 52
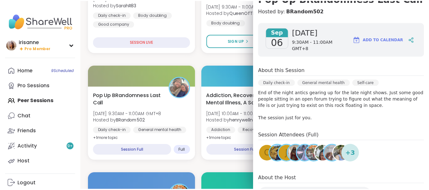
scroll to position [71, 0]
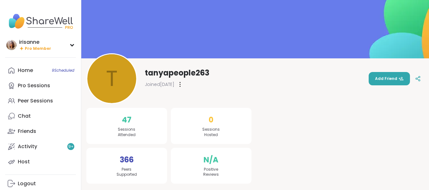
scroll to position [21, 0]
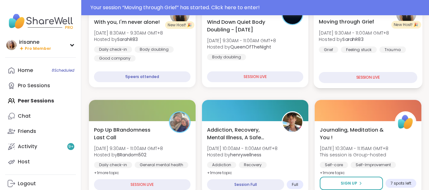
scroll to position [236, 0]
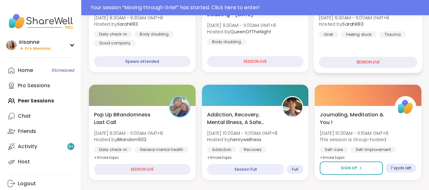
click at [346, 45] on div "Moving through Grief [DATE] 9:30AM - 11:00AM GMT+8 Hosted by SarahR83 Grief Fee…" at bounding box center [368, 35] width 109 height 76
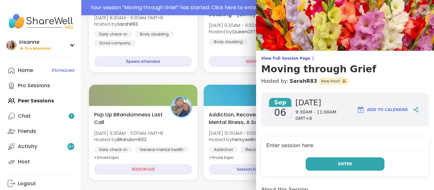
click at [312, 158] on button "Enter" at bounding box center [345, 164] width 79 height 13
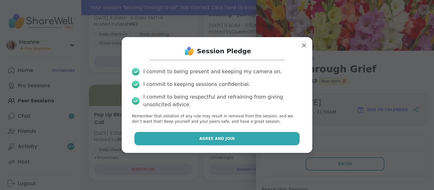
click at [277, 139] on button "Agree and Join" at bounding box center [216, 138] width 165 height 13
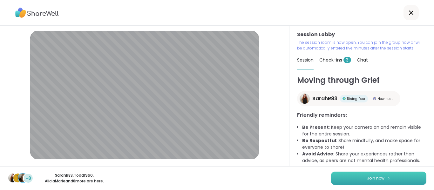
click at [355, 181] on button "Join now" at bounding box center [378, 178] width 95 height 13
